Goal: Transaction & Acquisition: Book appointment/travel/reservation

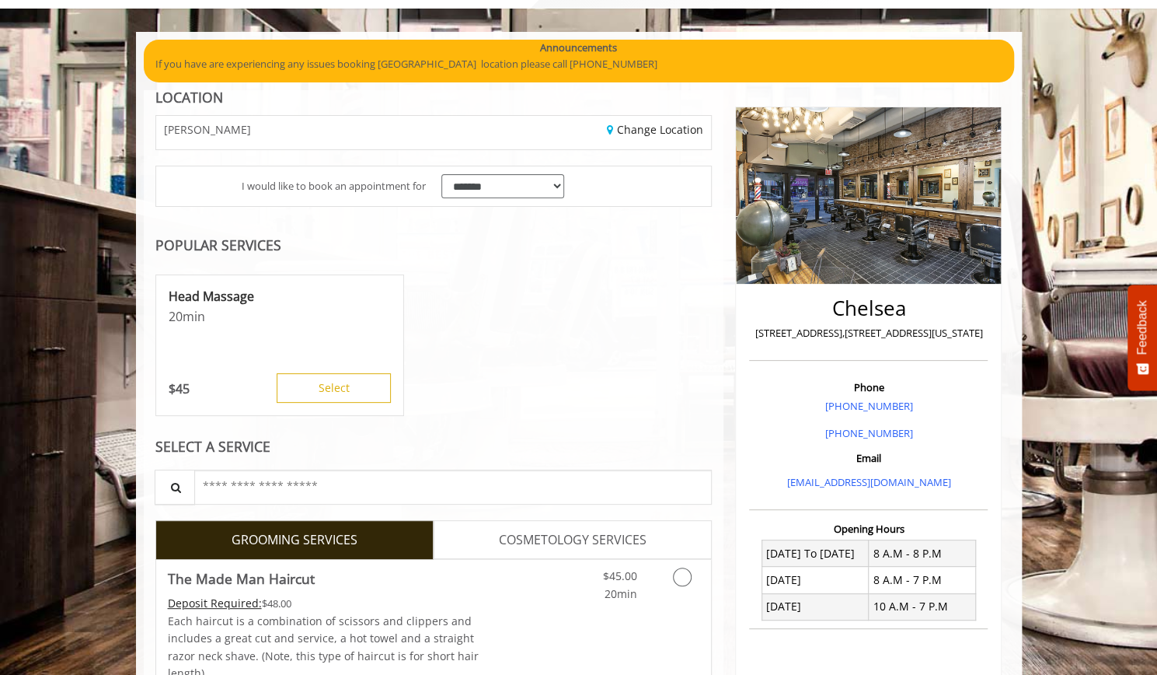
scroll to position [90, 0]
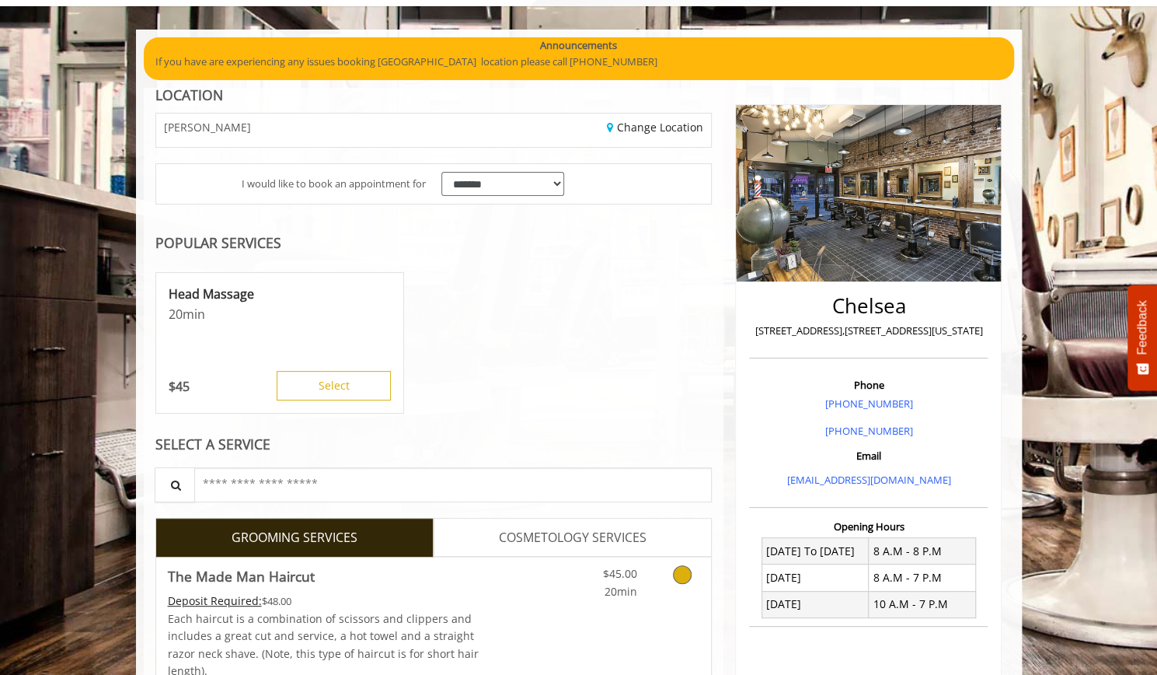
click at [666, 575] on link "Grooming services" at bounding box center [680, 578] width 40 height 43
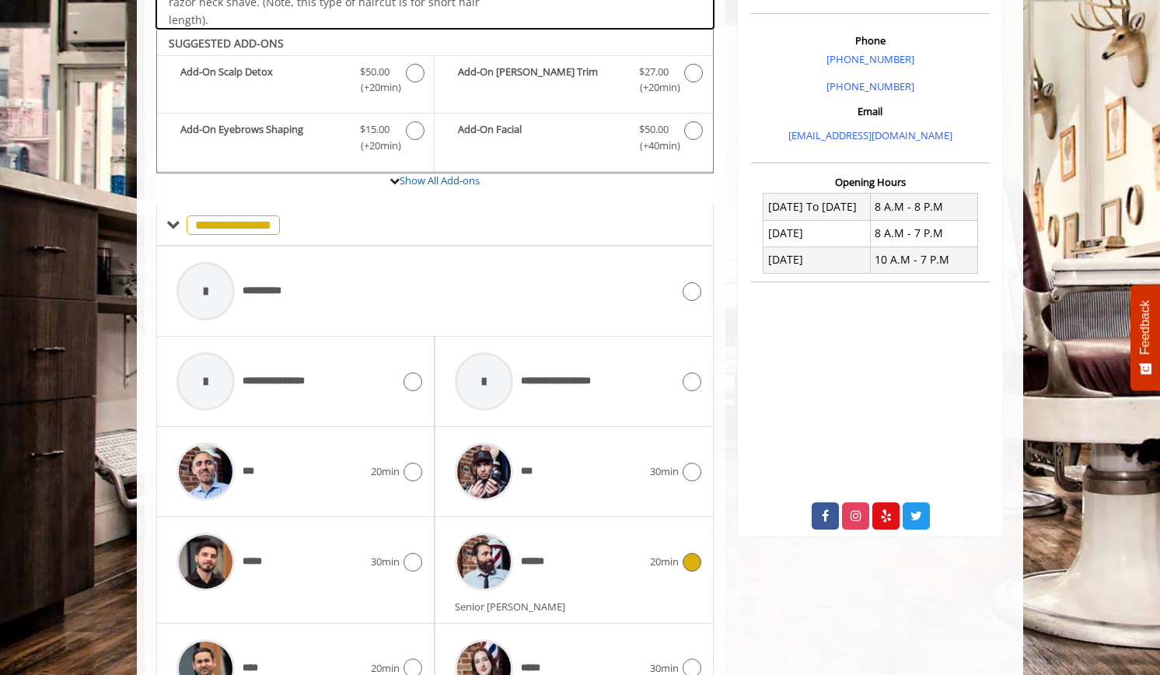
scroll to position [462, 0]
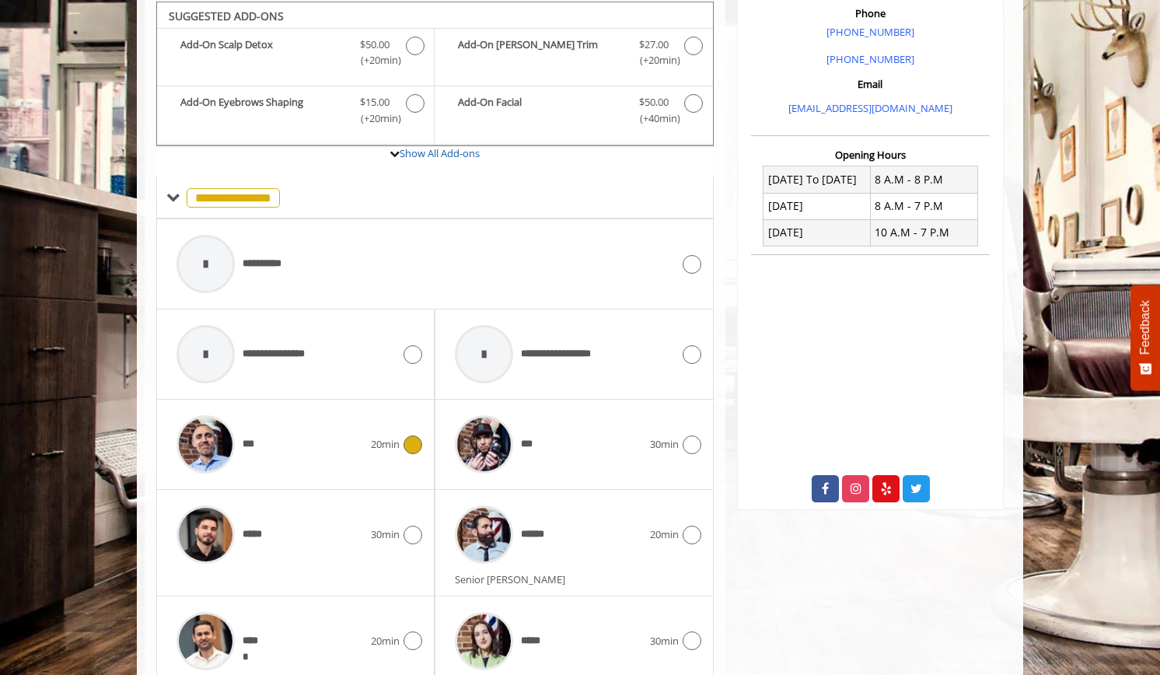
click at [347, 449] on div "***" at bounding box center [270, 444] width 202 height 74
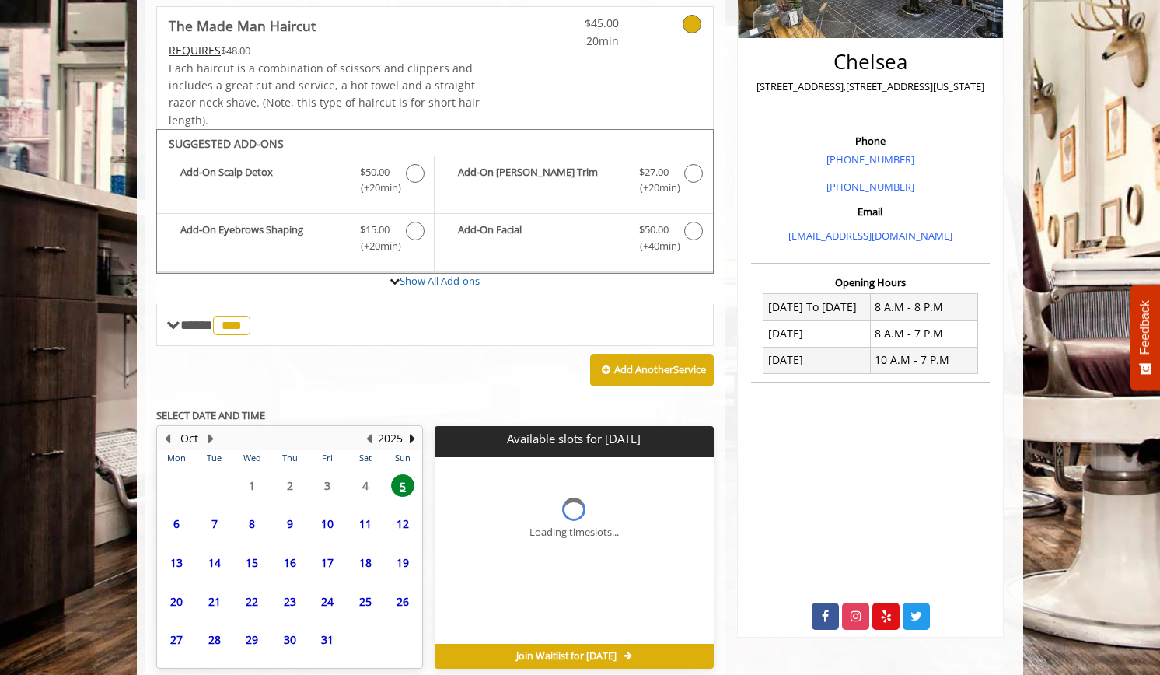
scroll to position [401, 0]
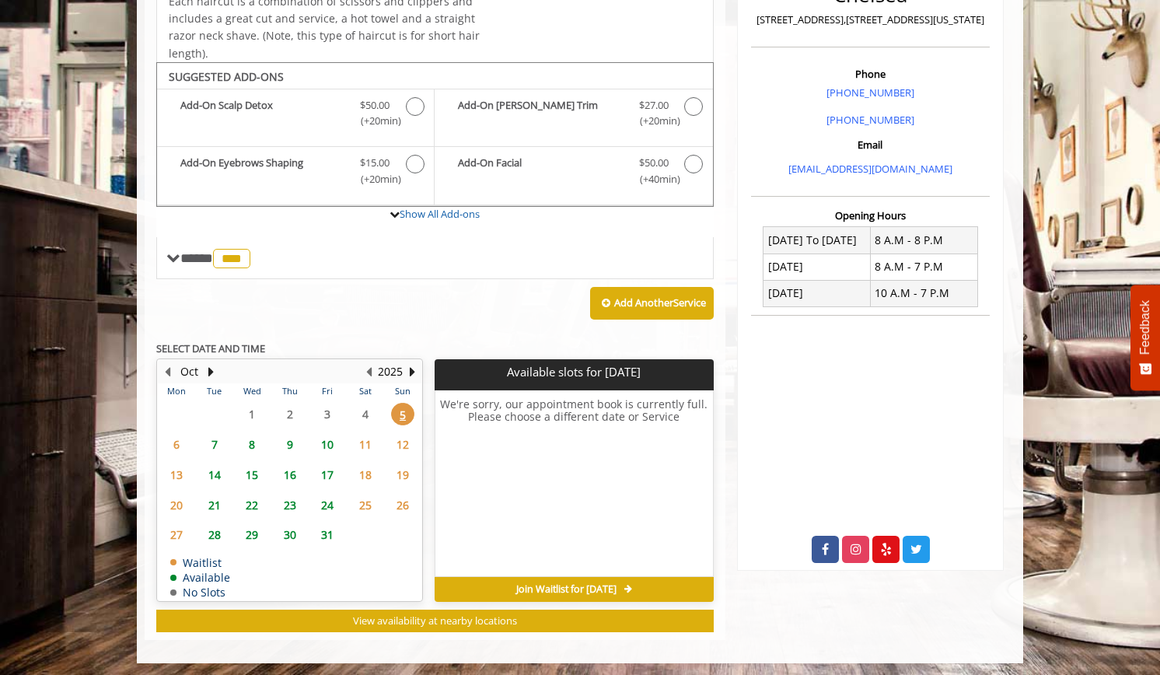
click at [246, 440] on span "8" at bounding box center [251, 444] width 23 height 23
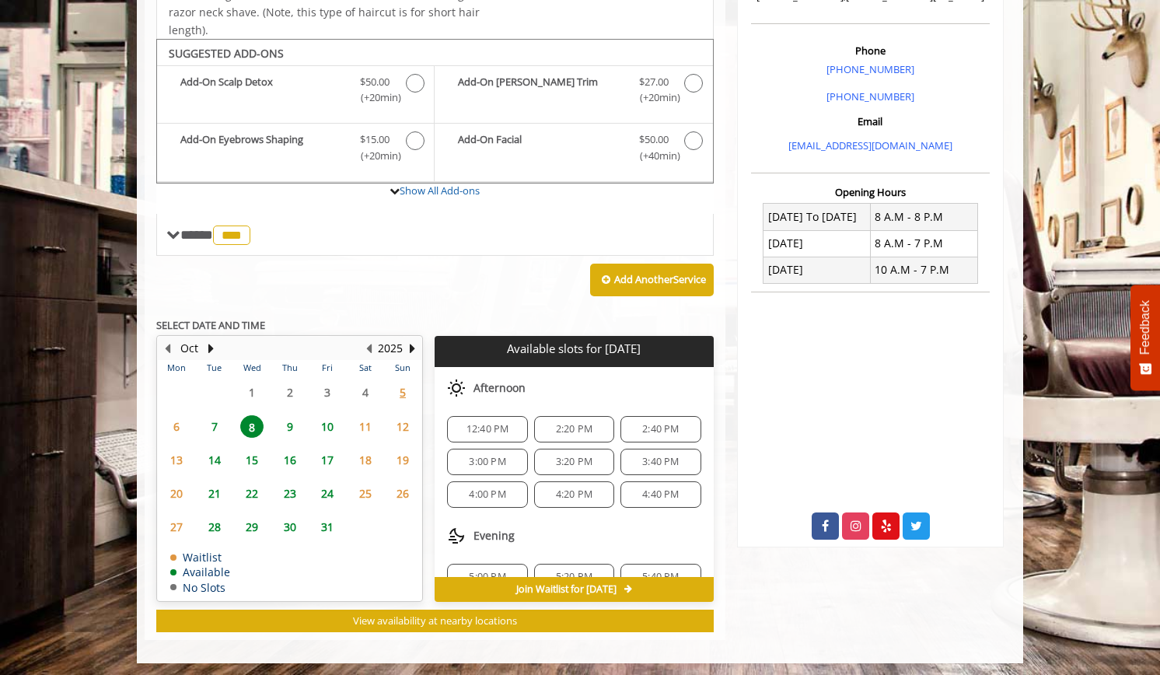
scroll to position [167, 0]
click at [493, 431] on span "12:40 PM" at bounding box center [487, 437] width 43 height 12
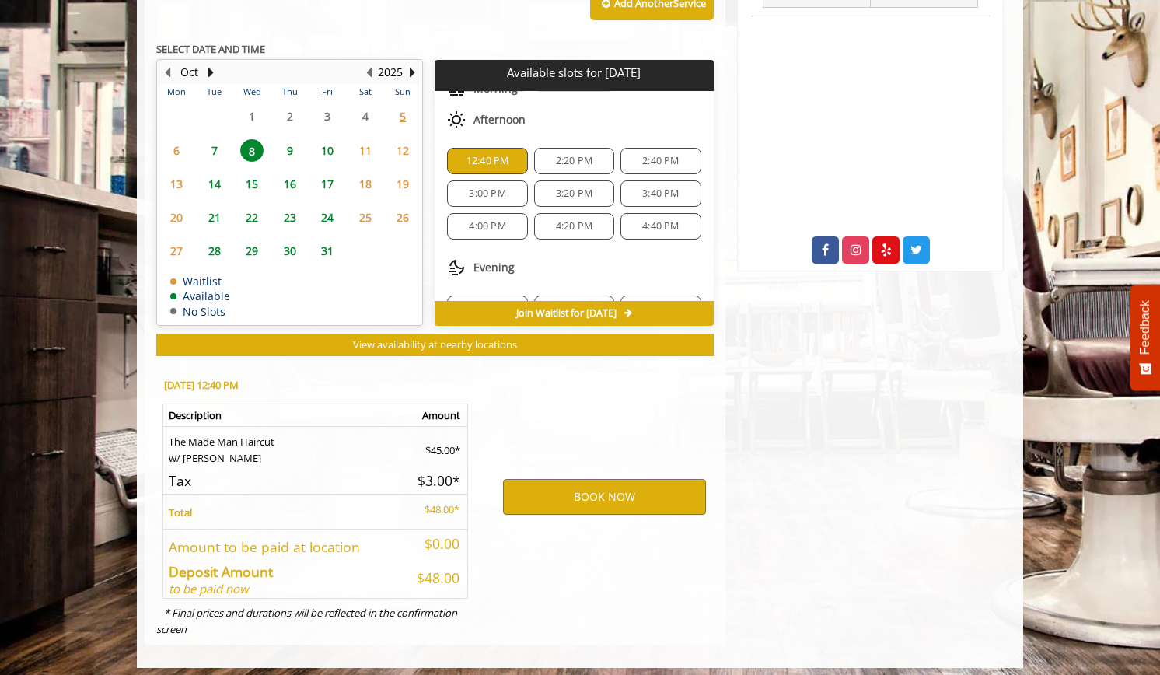
scroll to position [704, 0]
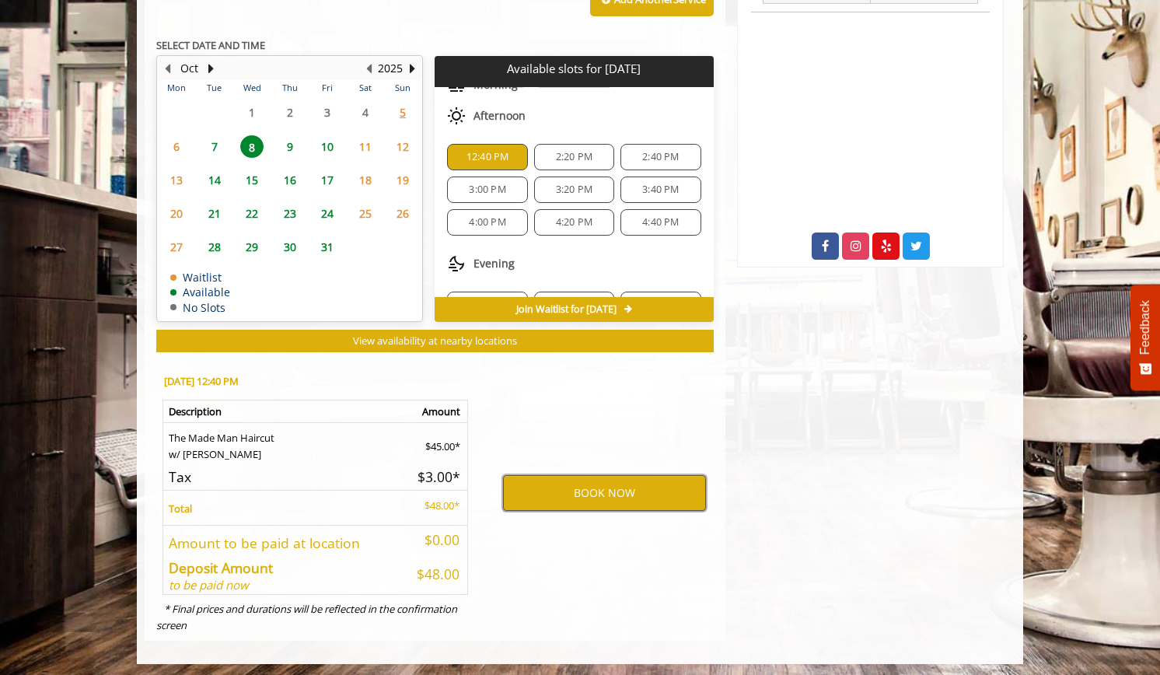
click at [560, 488] on button "BOOK NOW" at bounding box center [604, 493] width 203 height 36
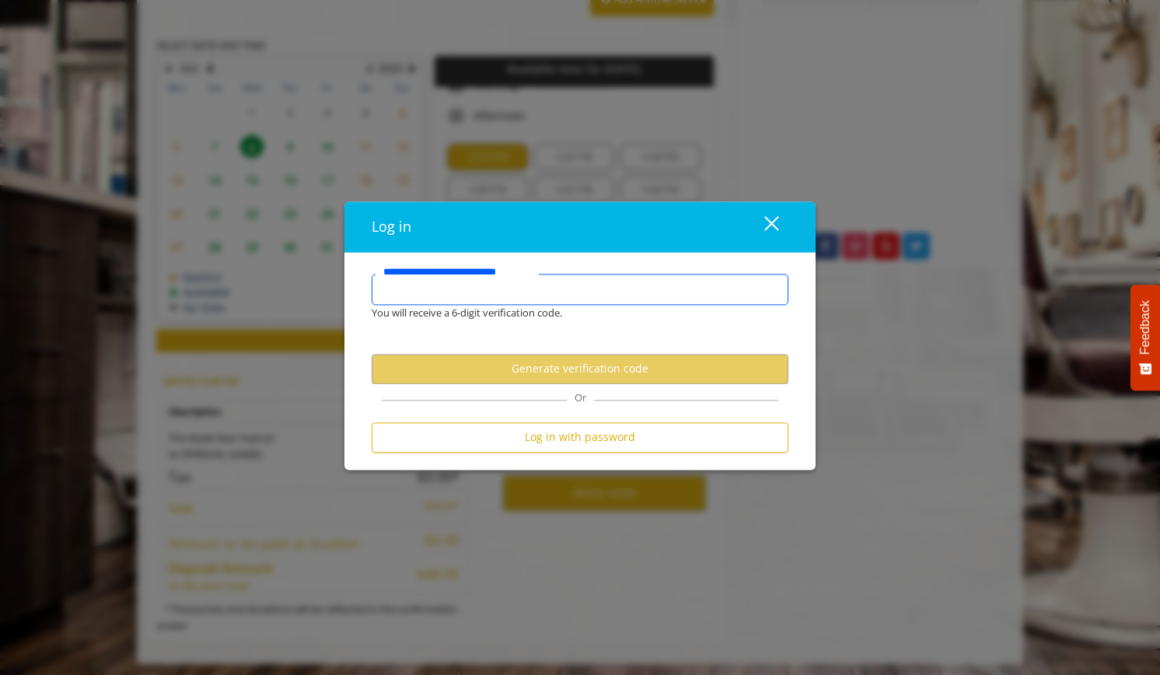
click at [511, 293] on input "**********" at bounding box center [580, 289] width 417 height 31
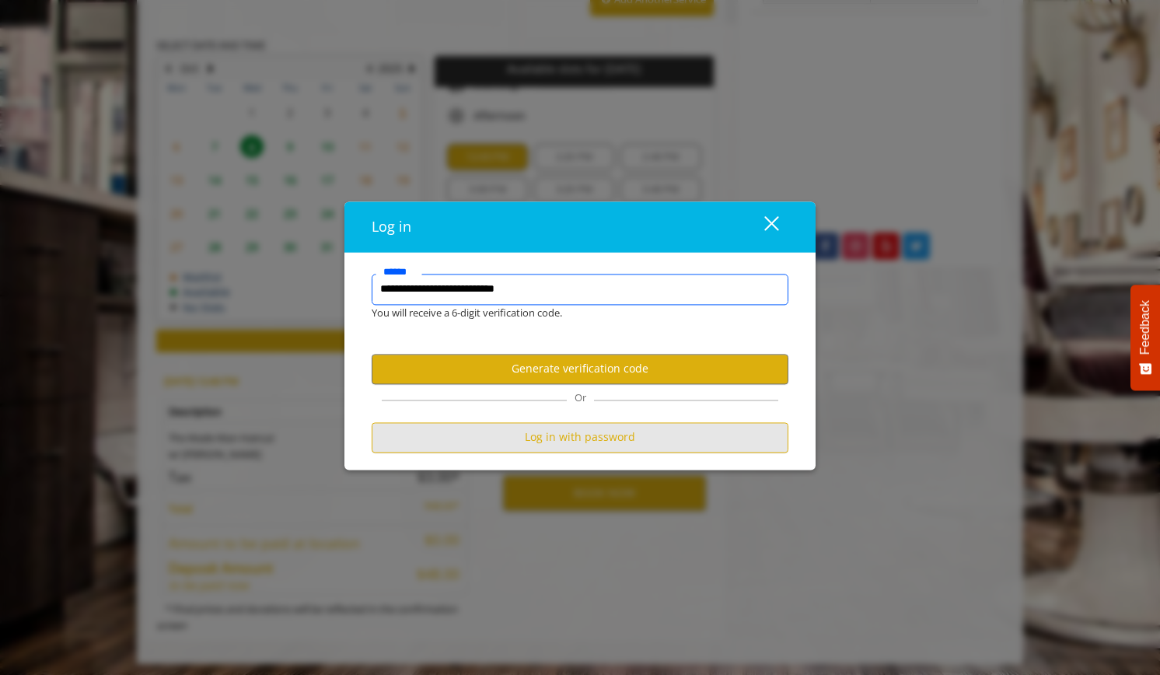
type input "**********"
click at [495, 431] on button "Log in with password" at bounding box center [580, 437] width 417 height 30
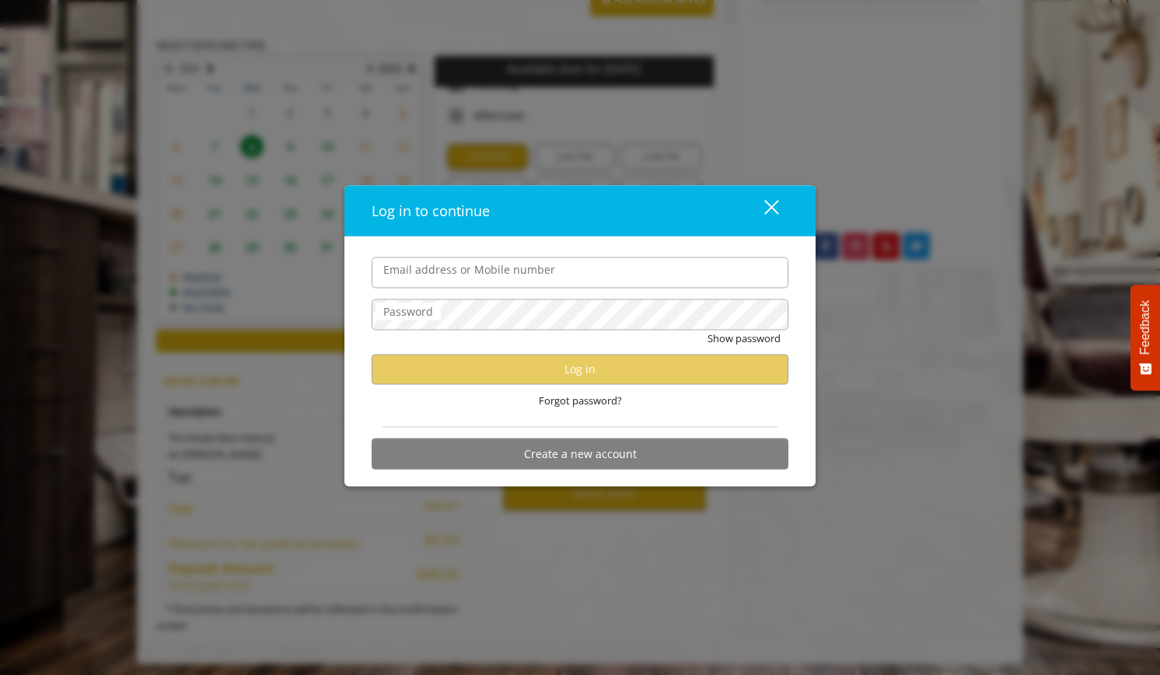
click at [448, 273] on input "Email address or Mobile number" at bounding box center [580, 271] width 417 height 31
type input "**********"
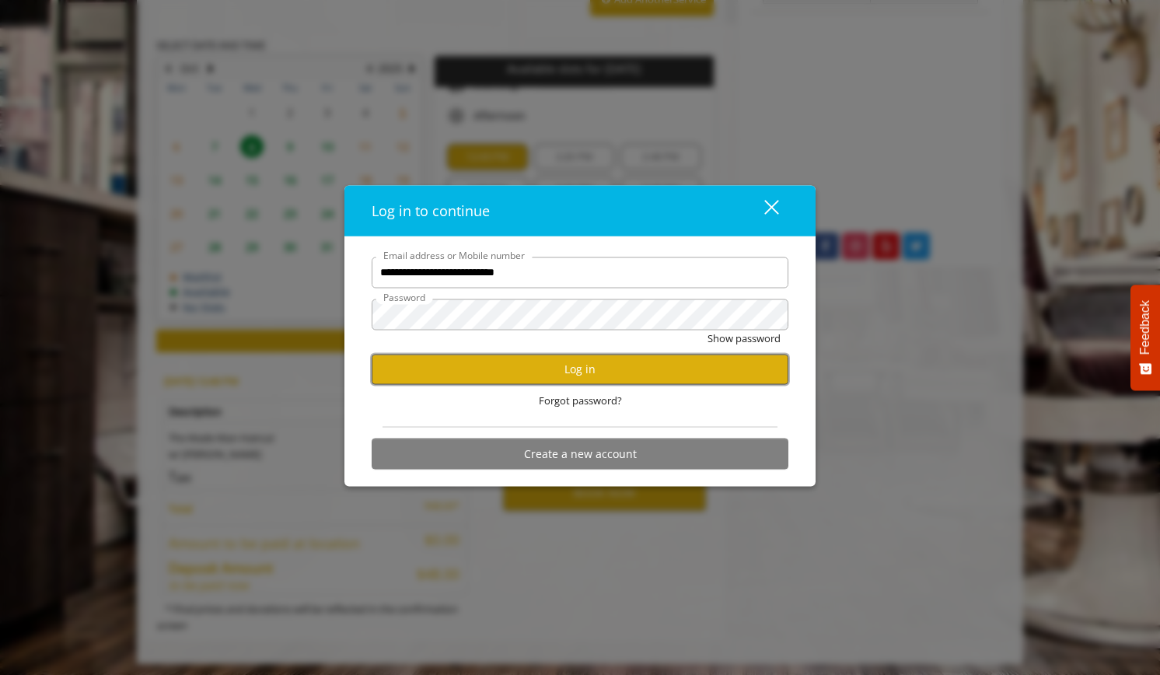
click at [414, 367] on button "Log in" at bounding box center [580, 369] width 417 height 30
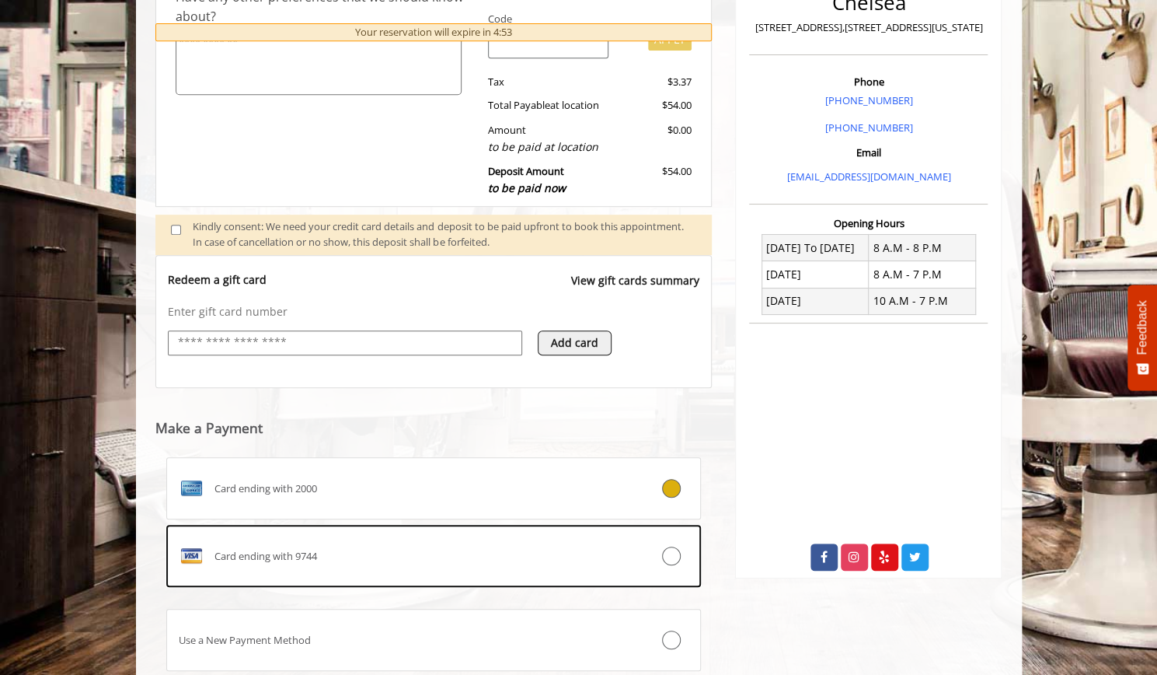
scroll to position [396, 0]
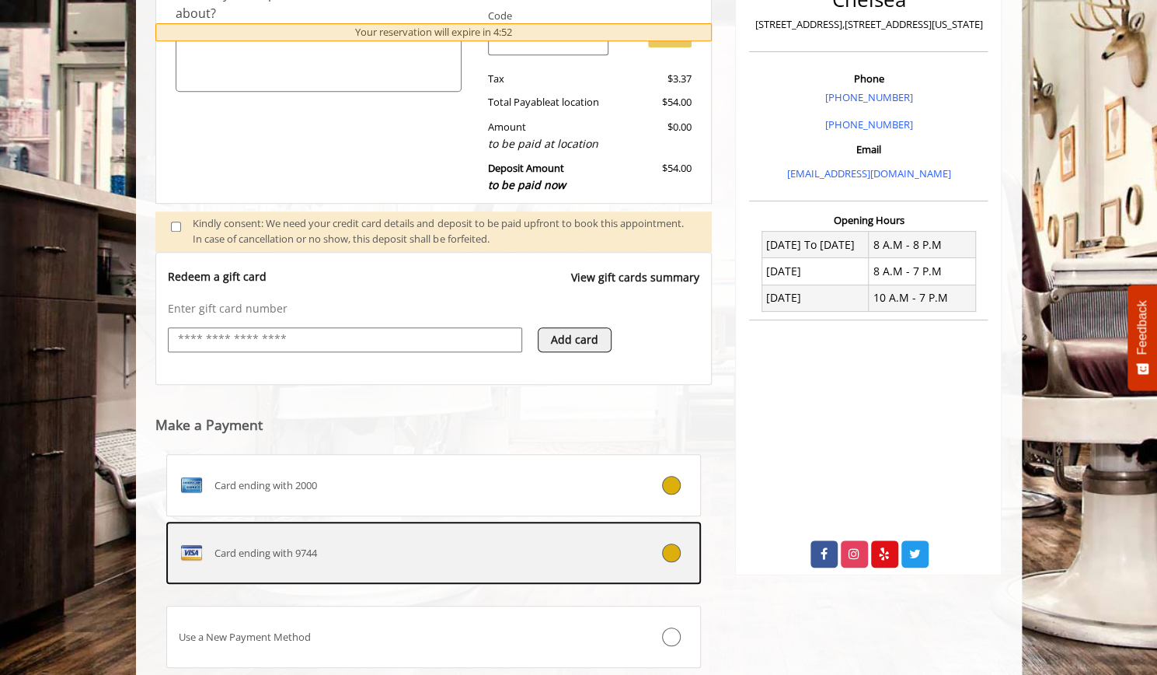
click at [628, 546] on div at bounding box center [656, 552] width 89 height 19
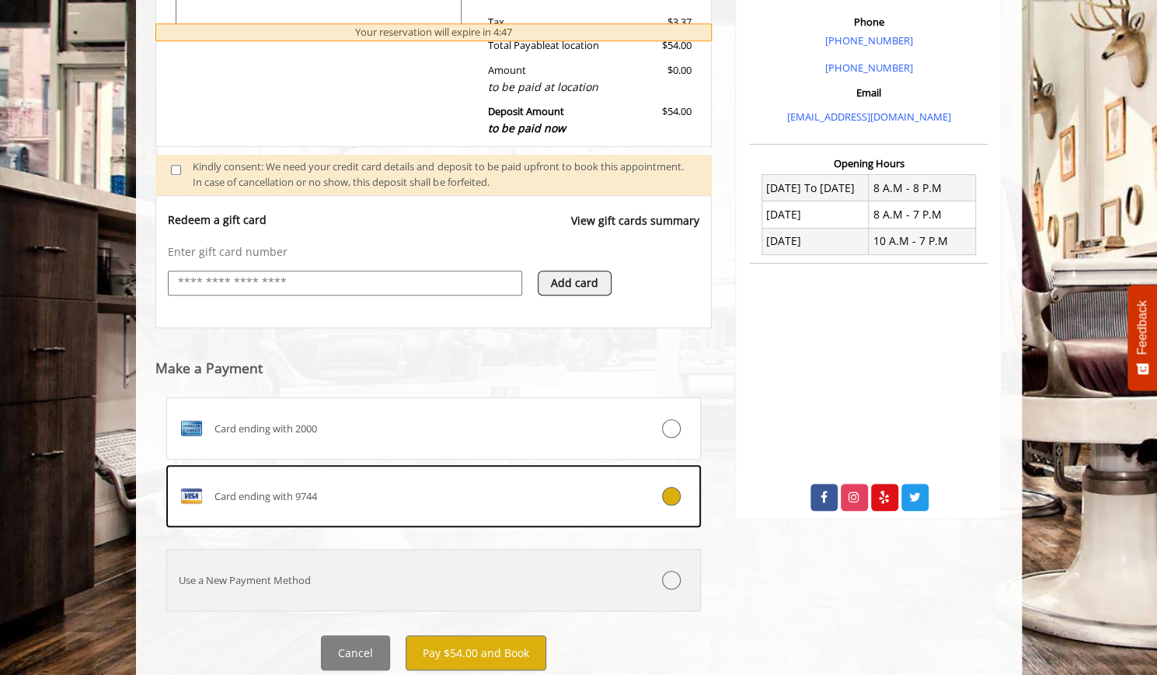
scroll to position [501, 0]
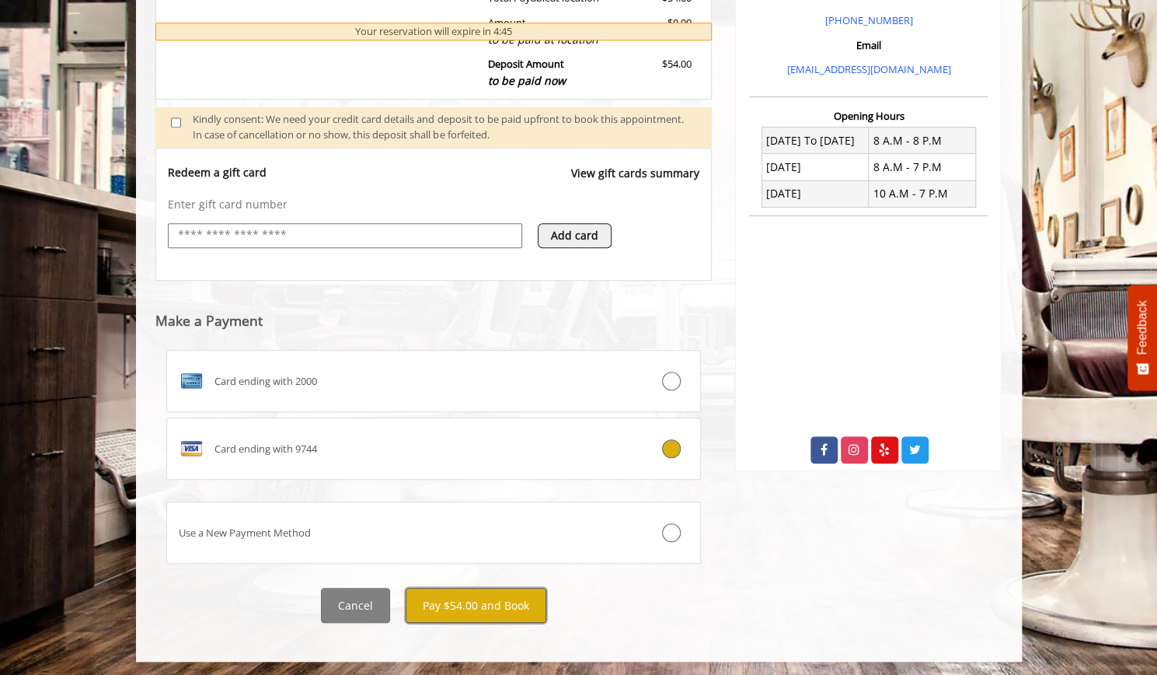
click at [508, 606] on button "Pay $54.00 and Book" at bounding box center [476, 605] width 141 height 35
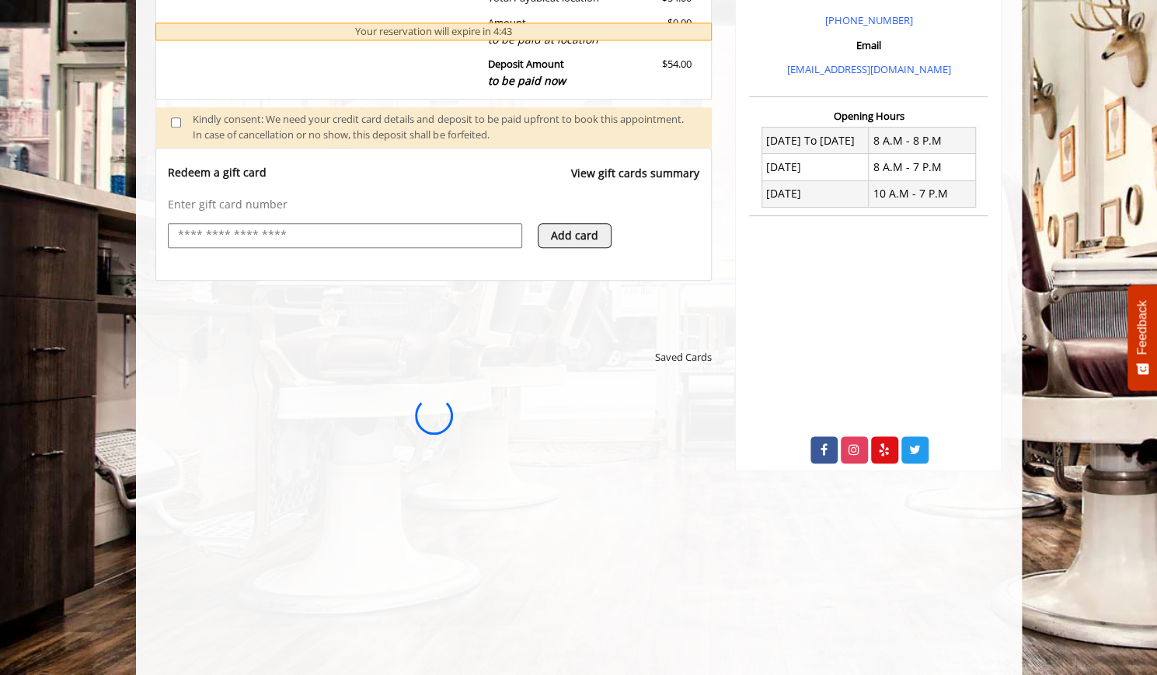
scroll to position [0, 0]
